Goal: Task Accomplishment & Management: Complete application form

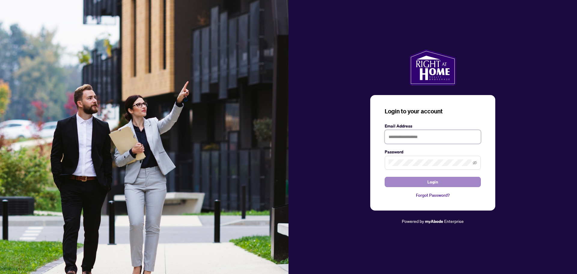
type input "**********"
click at [422, 180] on button "Login" at bounding box center [433, 182] width 96 height 10
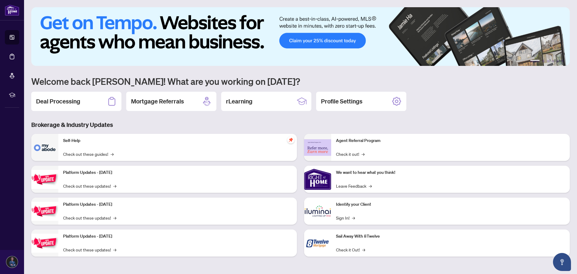
click at [87, 100] on div "Deal Processing" at bounding box center [76, 101] width 90 height 19
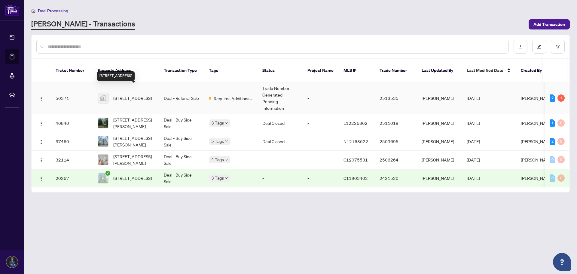
click at [144, 95] on span "[STREET_ADDRESS]" at bounding box center [132, 98] width 38 height 7
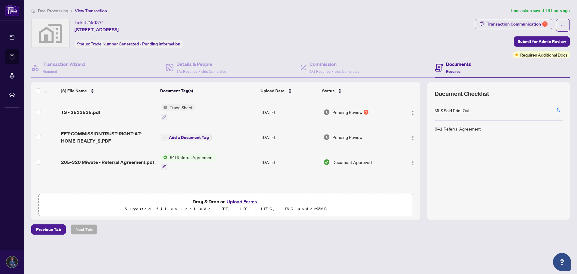
click at [179, 107] on span "Trade Sheet" at bounding box center [181, 107] width 28 height 7
click at [87, 108] on td "TS - 2513535.pdf" at bounding box center [109, 112] width 100 height 26
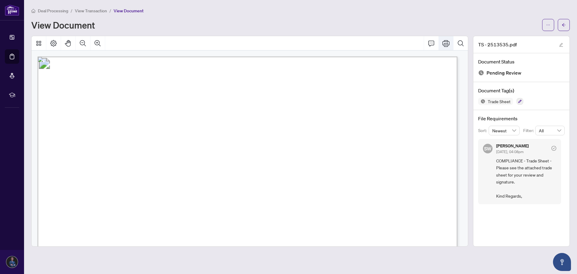
click at [448, 40] on icon "Print" at bounding box center [445, 43] width 7 height 7
click at [564, 26] on icon "arrow-left" at bounding box center [564, 24] width 4 height 3
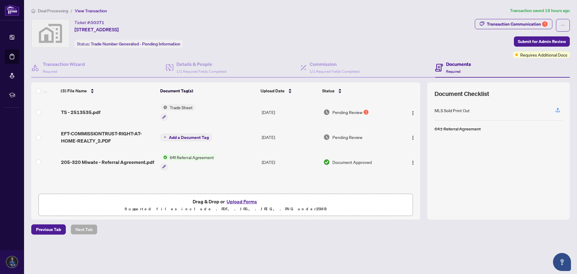
click at [241, 200] on button "Upload Forms" at bounding box center [242, 201] width 34 height 8
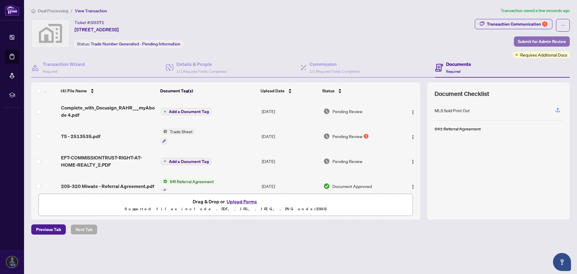
click at [543, 41] on span "Submit for Admin Review" at bounding box center [542, 42] width 48 height 10
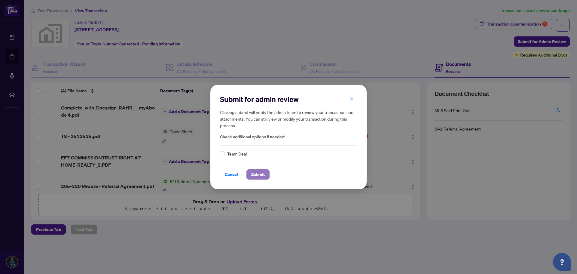
click at [261, 173] on span "Submit" at bounding box center [258, 175] width 14 height 10
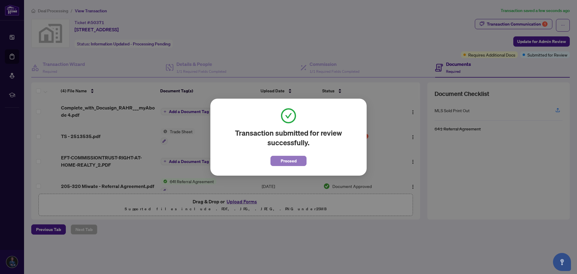
click at [290, 161] on span "Proceed" at bounding box center [289, 161] width 16 height 10
